Goal: Navigation & Orientation: Find specific page/section

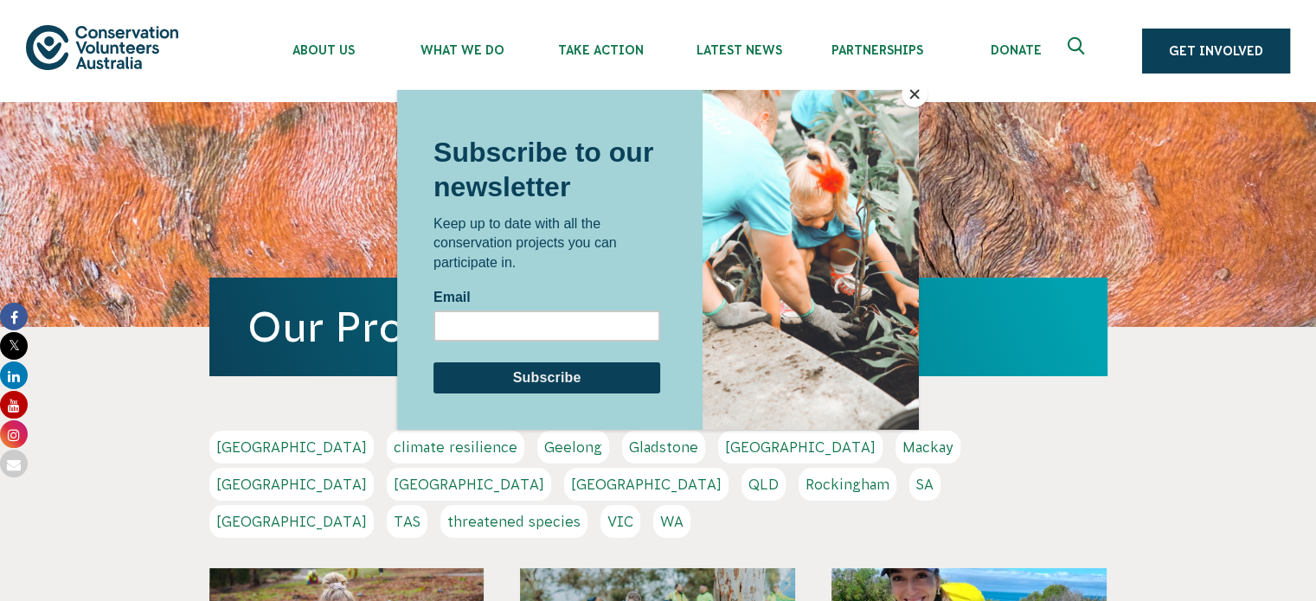
click at [914, 110] on div at bounding box center [810, 260] width 216 height 340
click at [912, 93] on button "Close" at bounding box center [914, 94] width 26 height 26
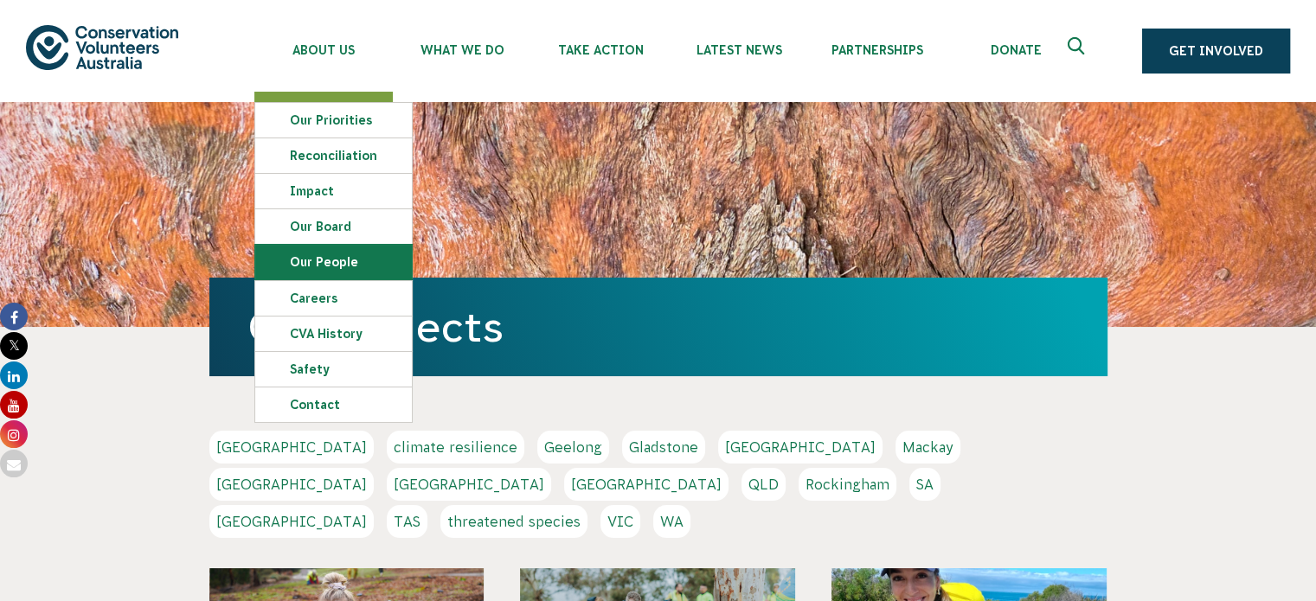
click at [318, 262] on link "Our People" at bounding box center [333, 262] width 157 height 35
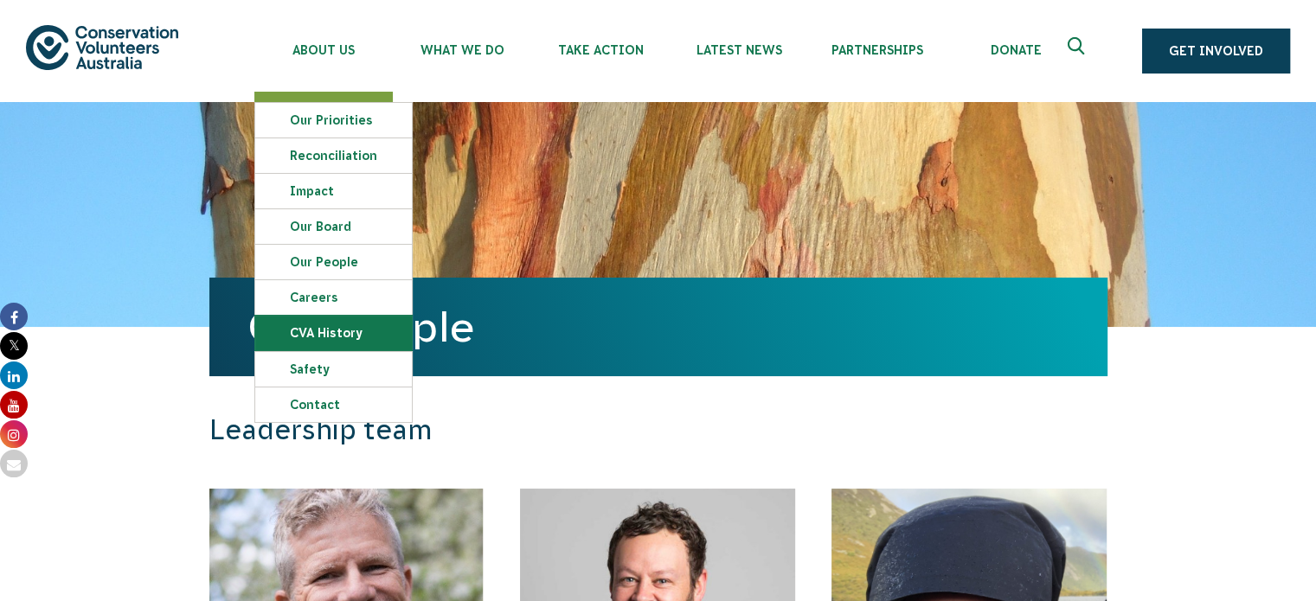
click at [351, 340] on link "CVA history" at bounding box center [333, 333] width 157 height 35
